Goal: Download file/media

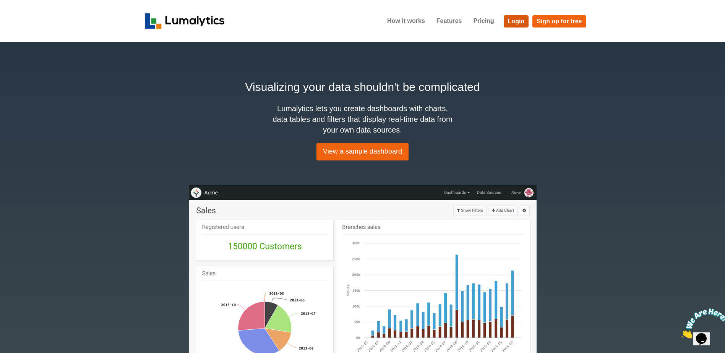
click at [520, 20] on link "Login" at bounding box center [516, 21] width 25 height 12
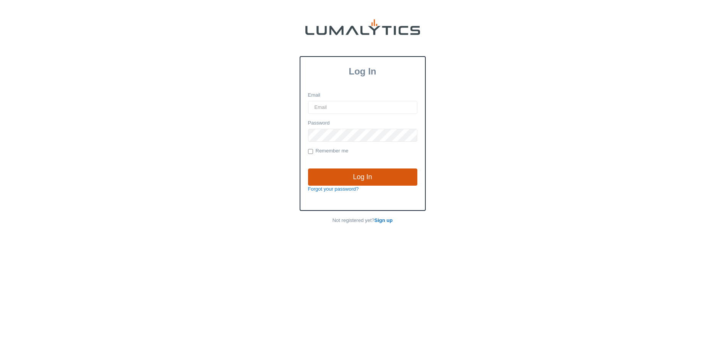
type input "brozema@valleytruckparts.com"
click at [349, 179] on input "Log In" at bounding box center [362, 178] width 109 height 18
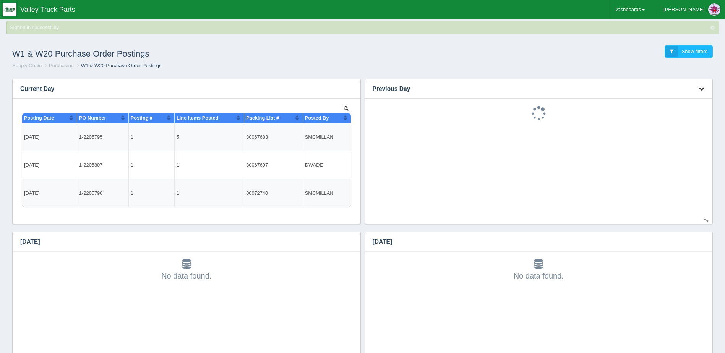
click at [704, 86] on icon "button" at bounding box center [701, 88] width 5 height 5
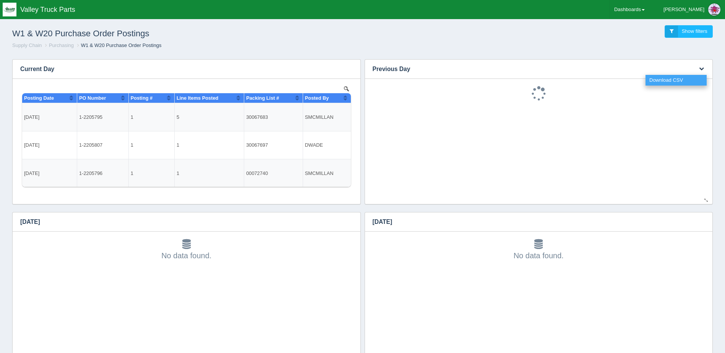
click at [684, 79] on link "Download CSV" at bounding box center [676, 80] width 61 height 11
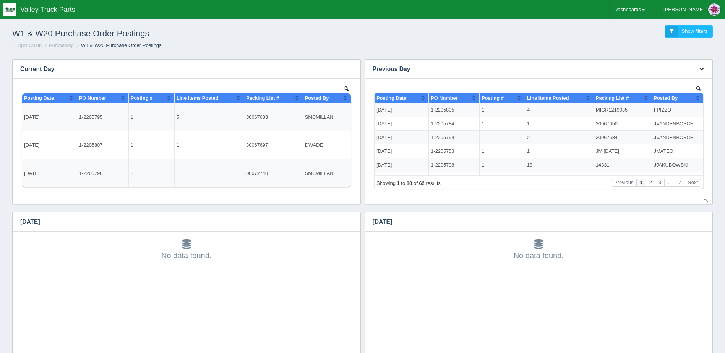
click at [701, 68] on icon "button" at bounding box center [701, 68] width 5 height 5
click at [688, 78] on link "Download CSV" at bounding box center [676, 80] width 61 height 11
